Goal: Find specific page/section: Find specific page/section

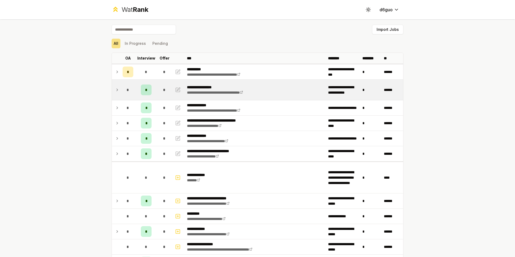
click at [116, 92] on icon at bounding box center [117, 90] width 4 height 6
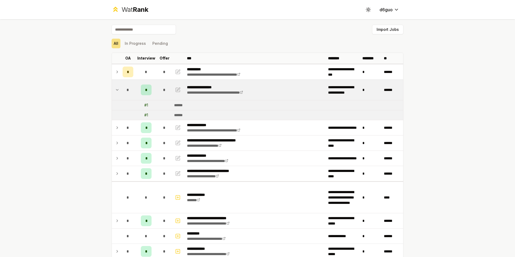
click at [116, 92] on icon at bounding box center [117, 90] width 4 height 6
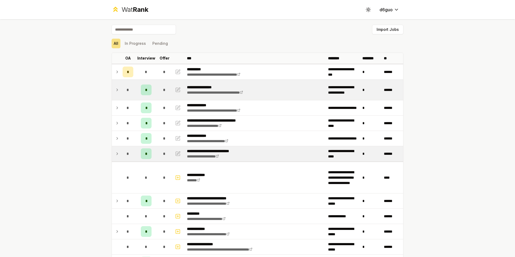
click at [120, 156] on td "*" at bounding box center [127, 153] width 15 height 15
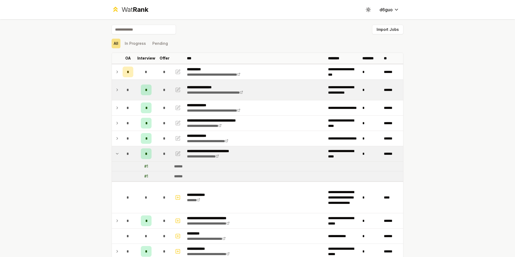
click at [117, 157] on icon at bounding box center [117, 153] width 4 height 6
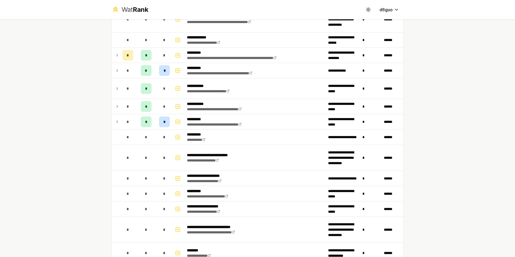
scroll to position [453, 0]
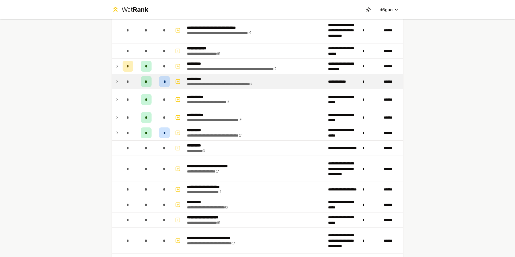
click at [115, 84] on icon at bounding box center [117, 81] width 4 height 6
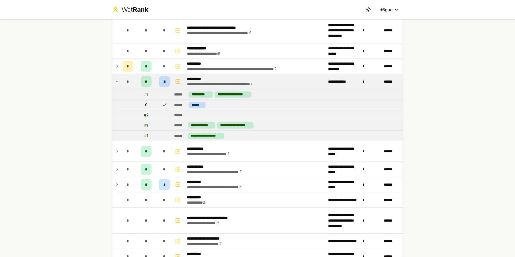
click at [115, 84] on icon at bounding box center [117, 81] width 4 height 6
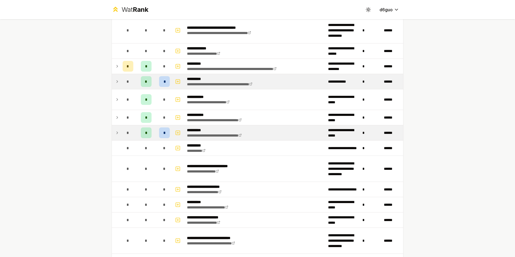
click at [117, 132] on icon at bounding box center [117, 133] width 1 height 2
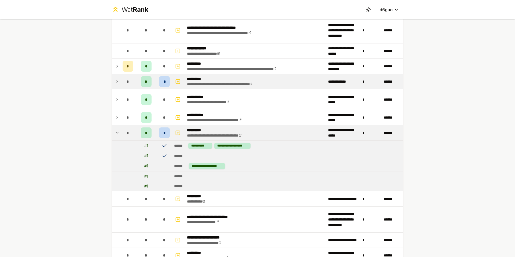
click at [163, 133] on span "*" at bounding box center [164, 132] width 2 height 5
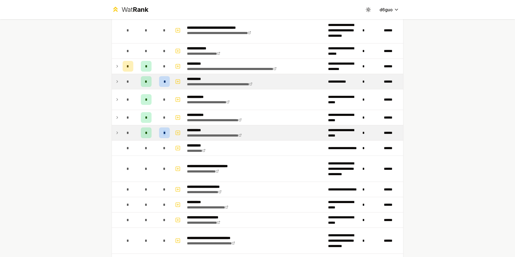
click at [163, 133] on span "*" at bounding box center [164, 132] width 2 height 5
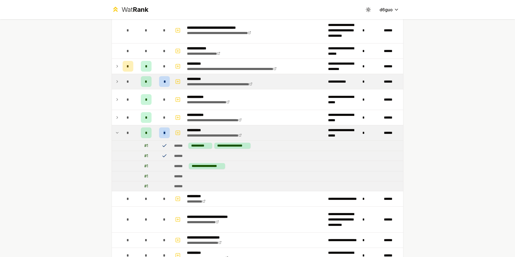
click at [163, 133] on span "*" at bounding box center [164, 132] width 2 height 5
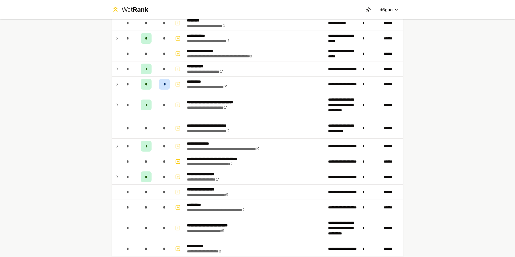
scroll to position [184, 0]
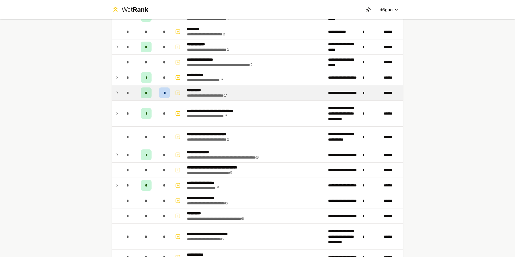
click at [117, 95] on td at bounding box center [116, 92] width 9 height 15
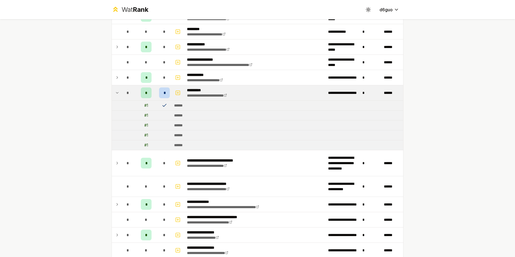
click at [117, 95] on td at bounding box center [116, 92] width 9 height 15
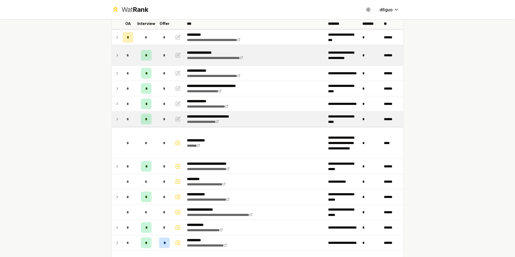
scroll to position [0, 0]
